Goal: Transaction & Acquisition: Purchase product/service

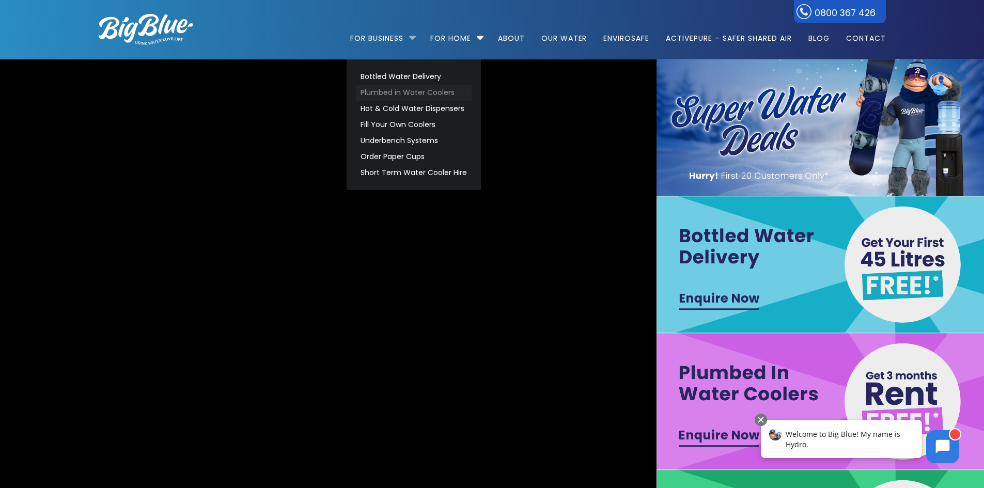
click at [401, 93] on link "Plumbed in Water Coolers" at bounding box center [414, 93] width 116 height 16
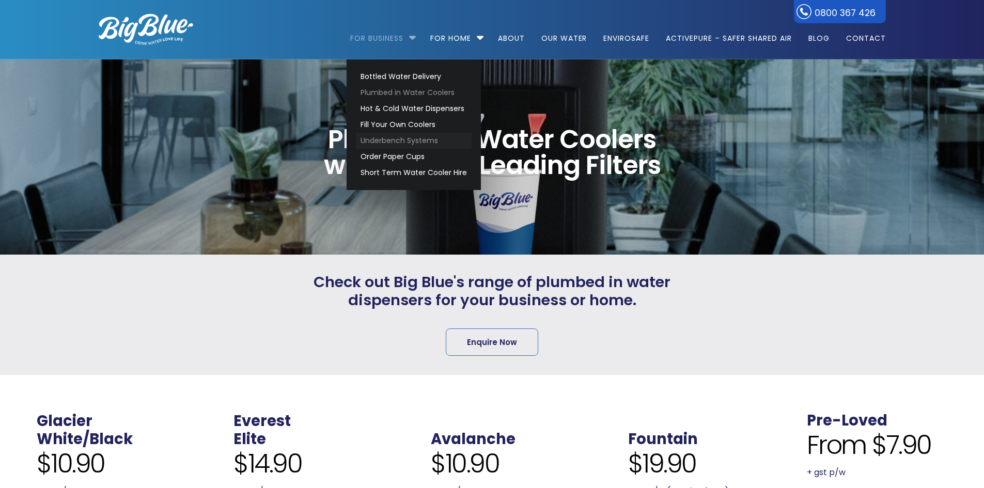
click at [406, 138] on link "Underbench Systems" at bounding box center [414, 141] width 116 height 16
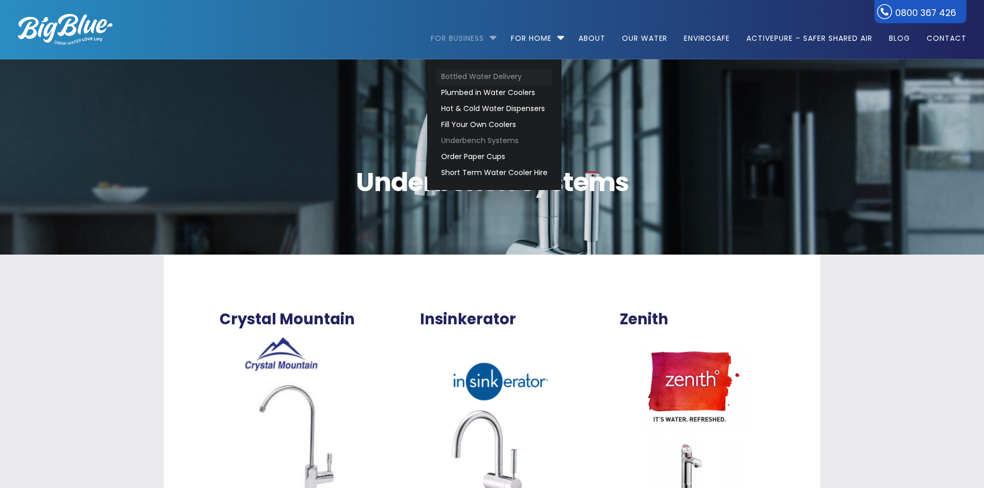
click at [475, 75] on link "Bottled Water Delivery" at bounding box center [495, 77] width 116 height 16
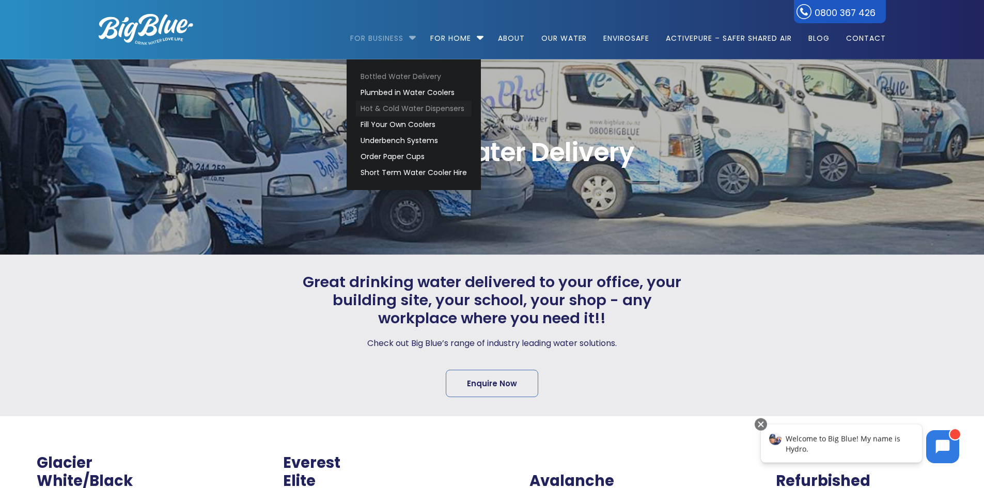
click at [410, 111] on link "Hot & Cold Water Dispensers" at bounding box center [414, 109] width 116 height 16
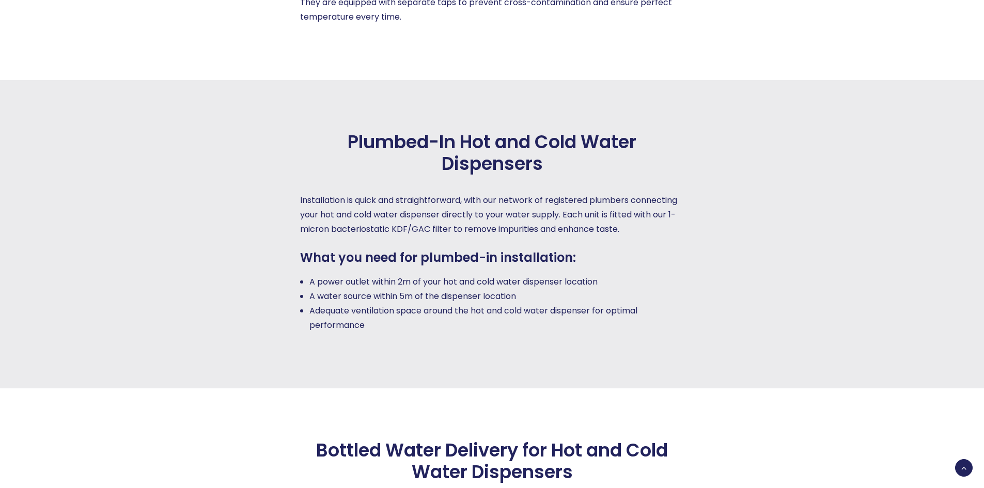
scroll to position [1860, 0]
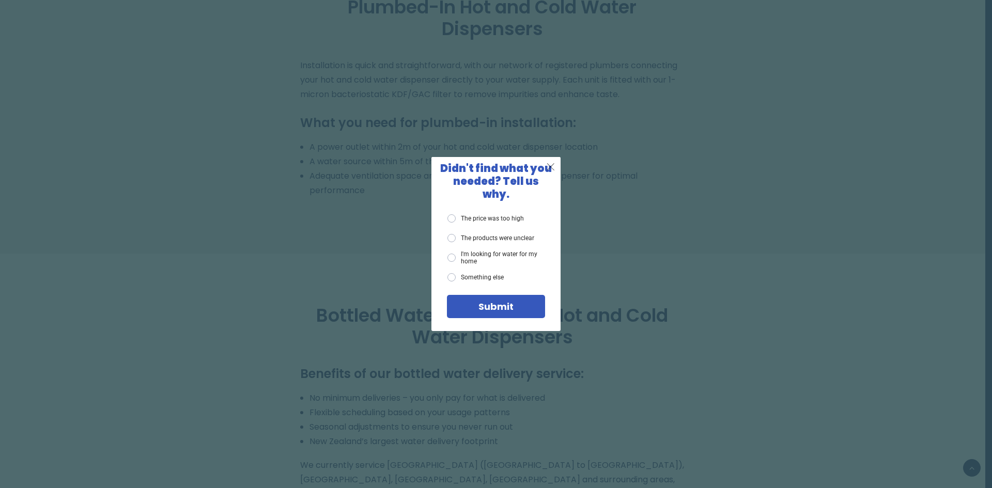
click at [553, 171] on span "X" at bounding box center [550, 166] width 9 height 13
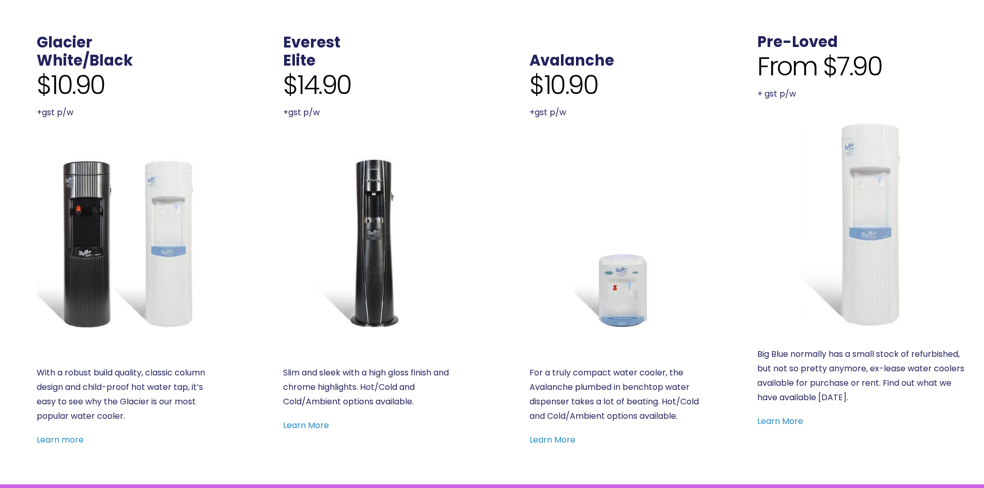
scroll to position [413, 0]
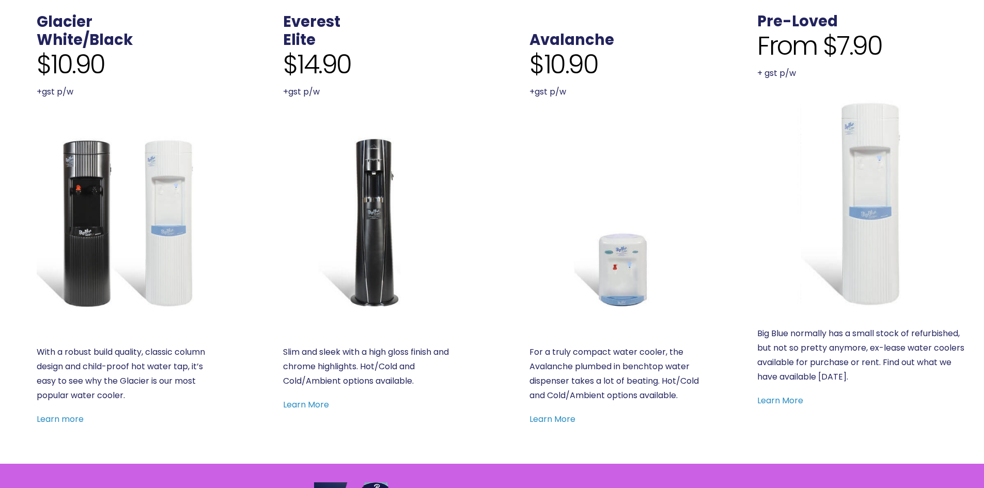
click at [373, 258] on img at bounding box center [369, 222] width 172 height 172
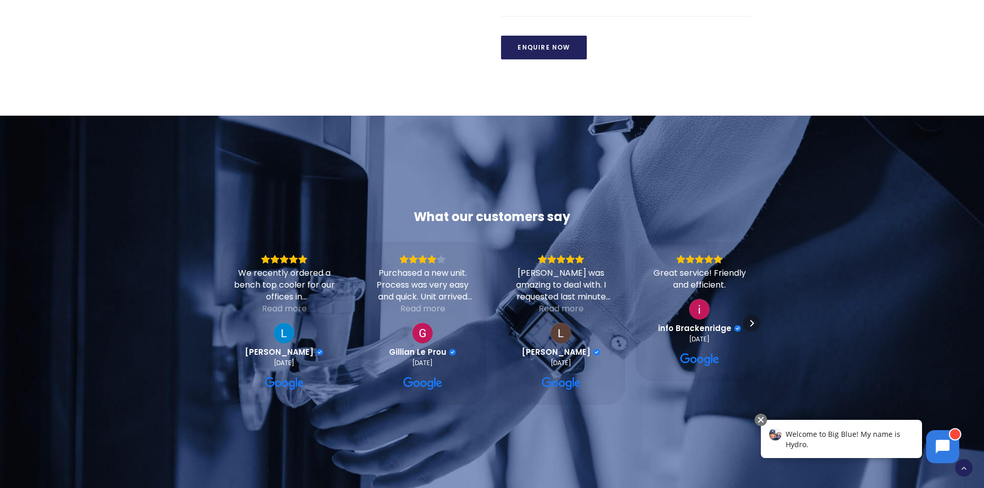
scroll to position [930, 0]
